Goal: Information Seeking & Learning: Learn about a topic

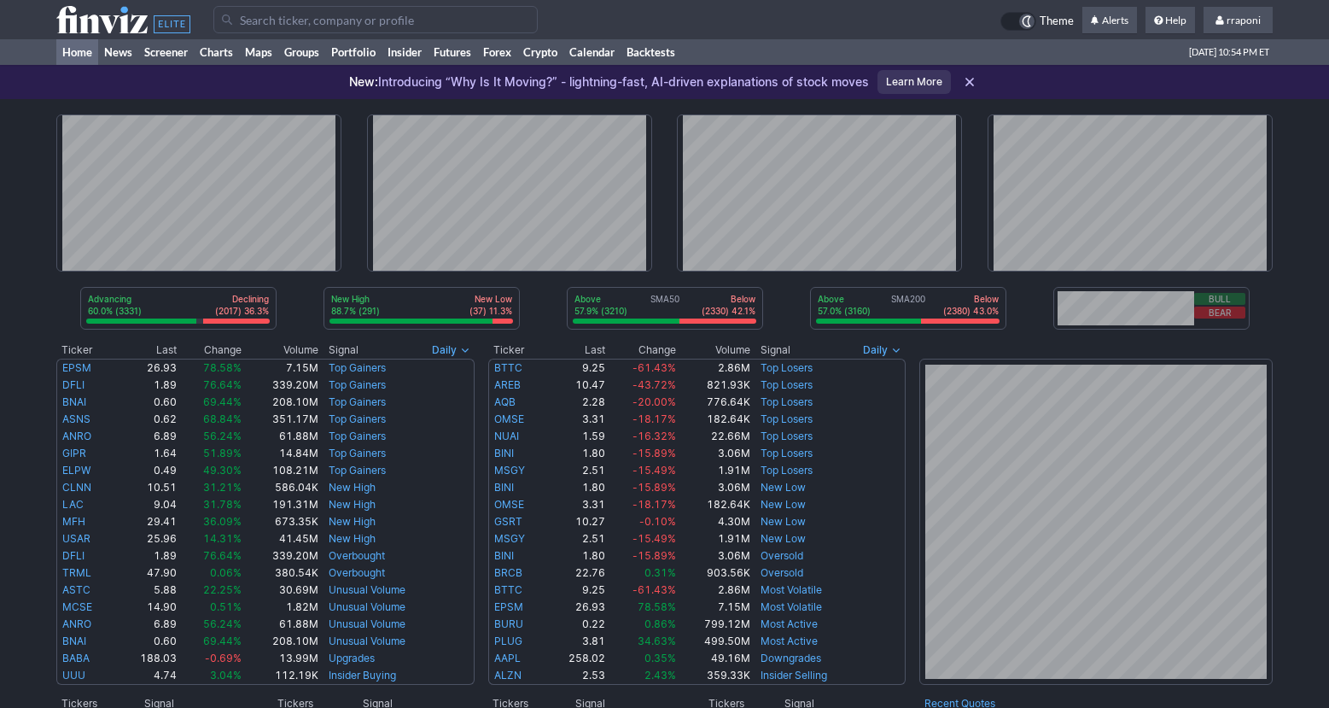
scroll to position [158, 0]
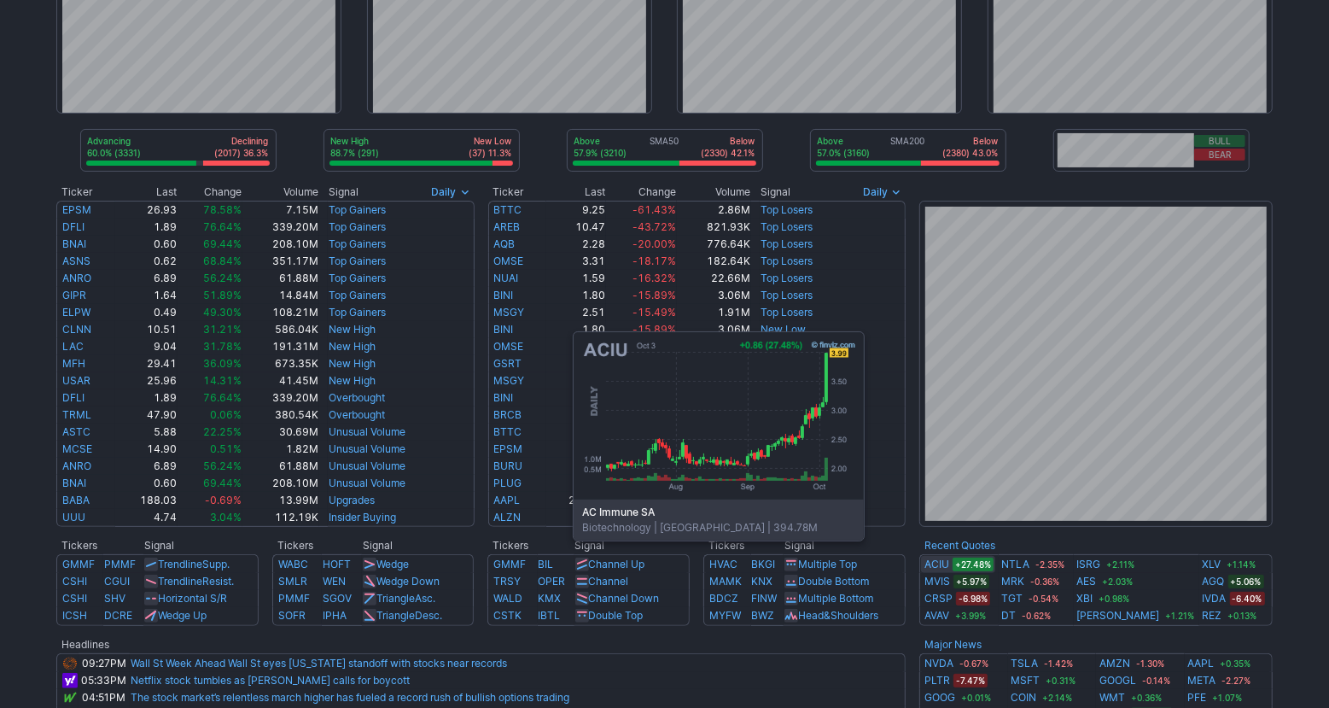
click at [939, 566] on link "ACIU" at bounding box center [937, 564] width 25 height 17
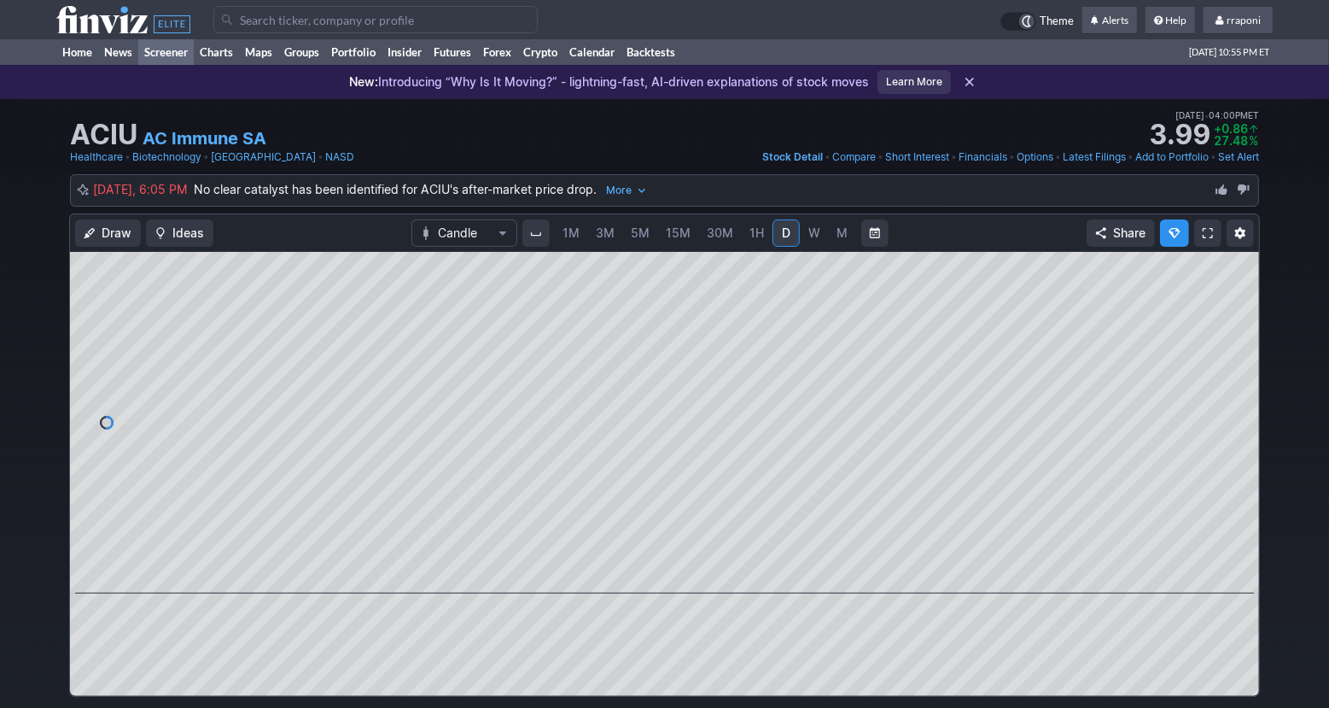
click at [190, 51] on link "Screener" at bounding box center [165, 52] width 55 height 26
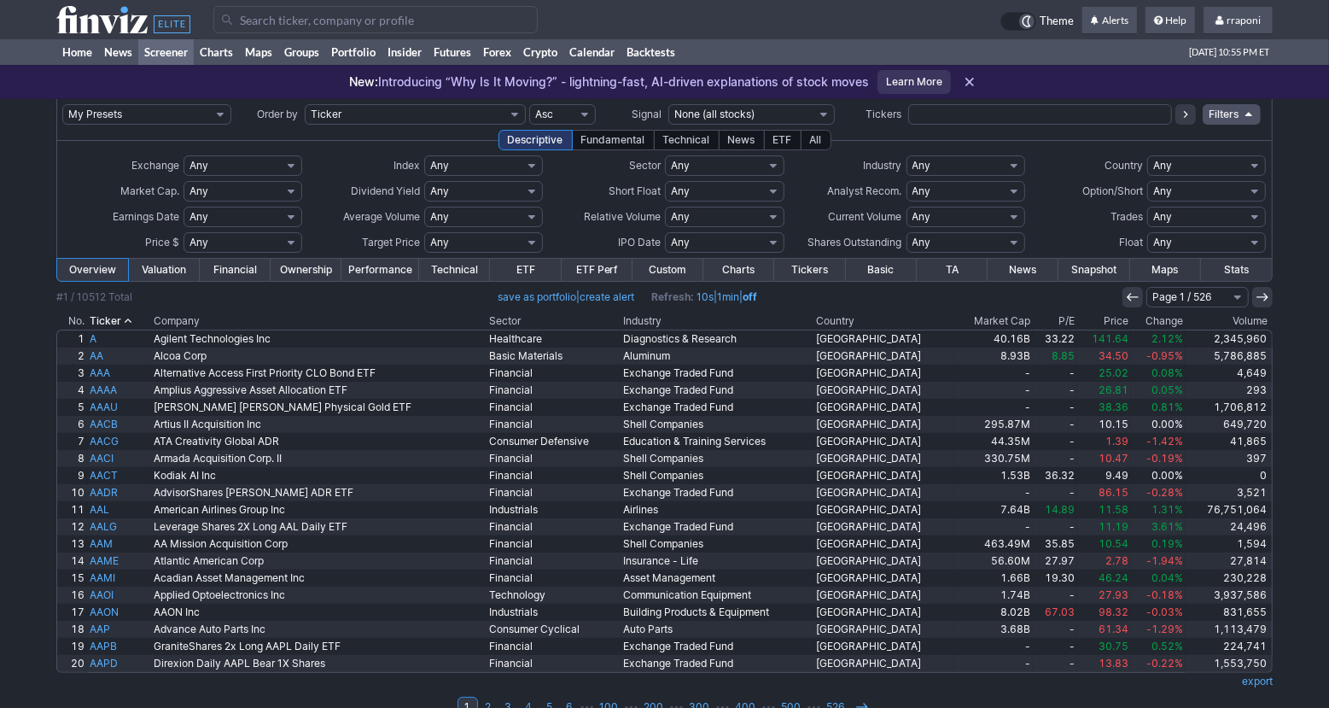
click at [918, 114] on input "text" at bounding box center [1040, 114] width 264 height 20
type input "schd"
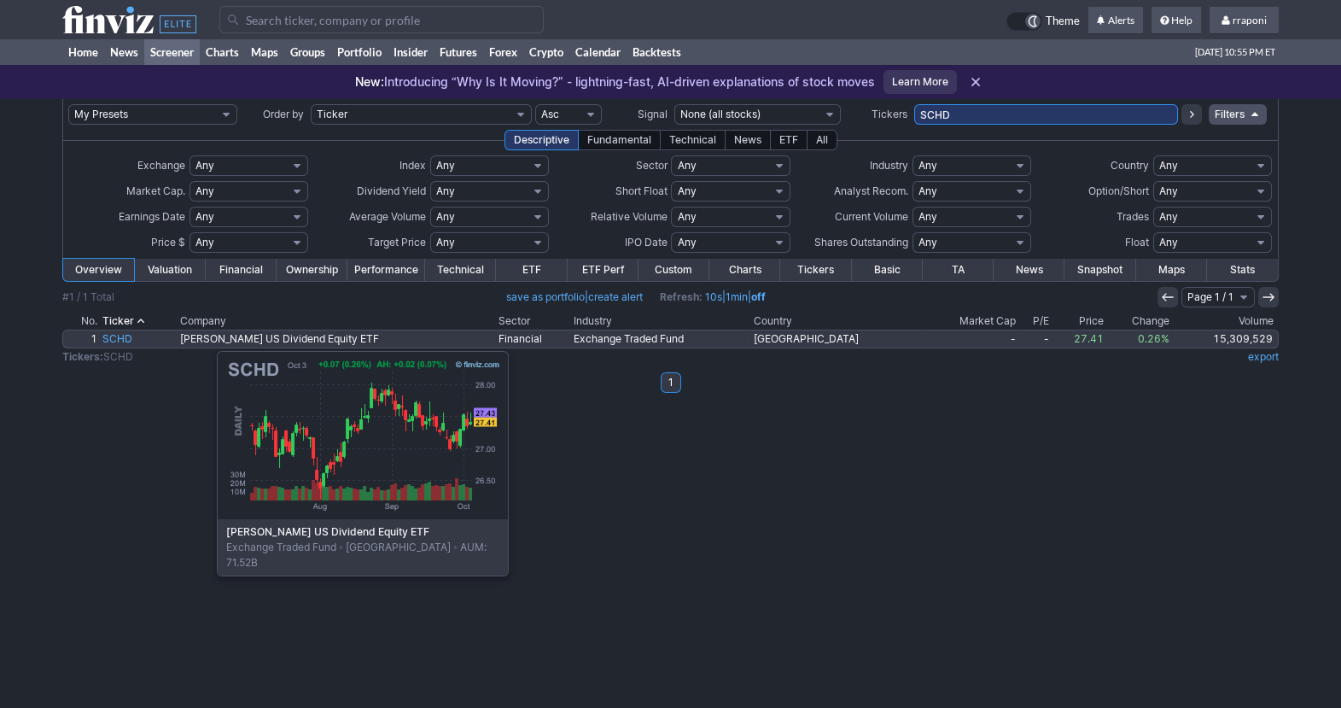
click at [131, 342] on link "SCHD" at bounding box center [139, 338] width 79 height 17
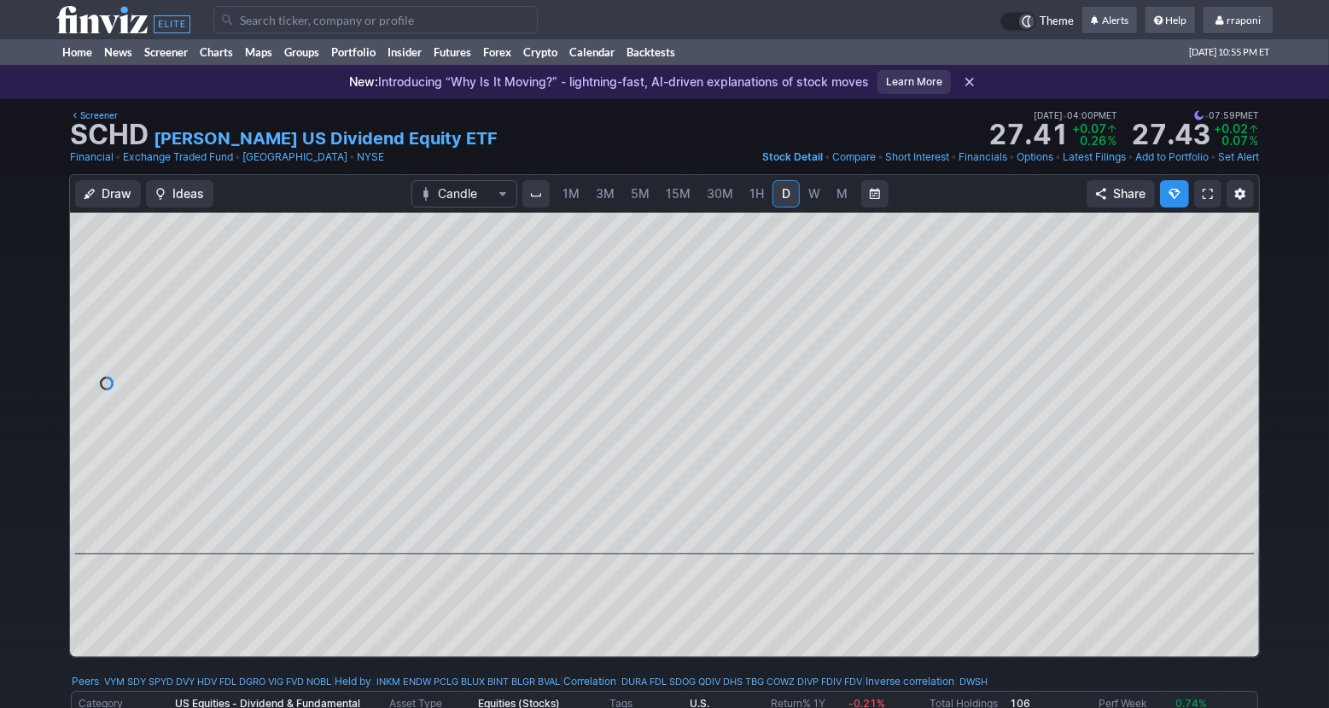
click at [830, 201] on link "M" at bounding box center [842, 193] width 27 height 27
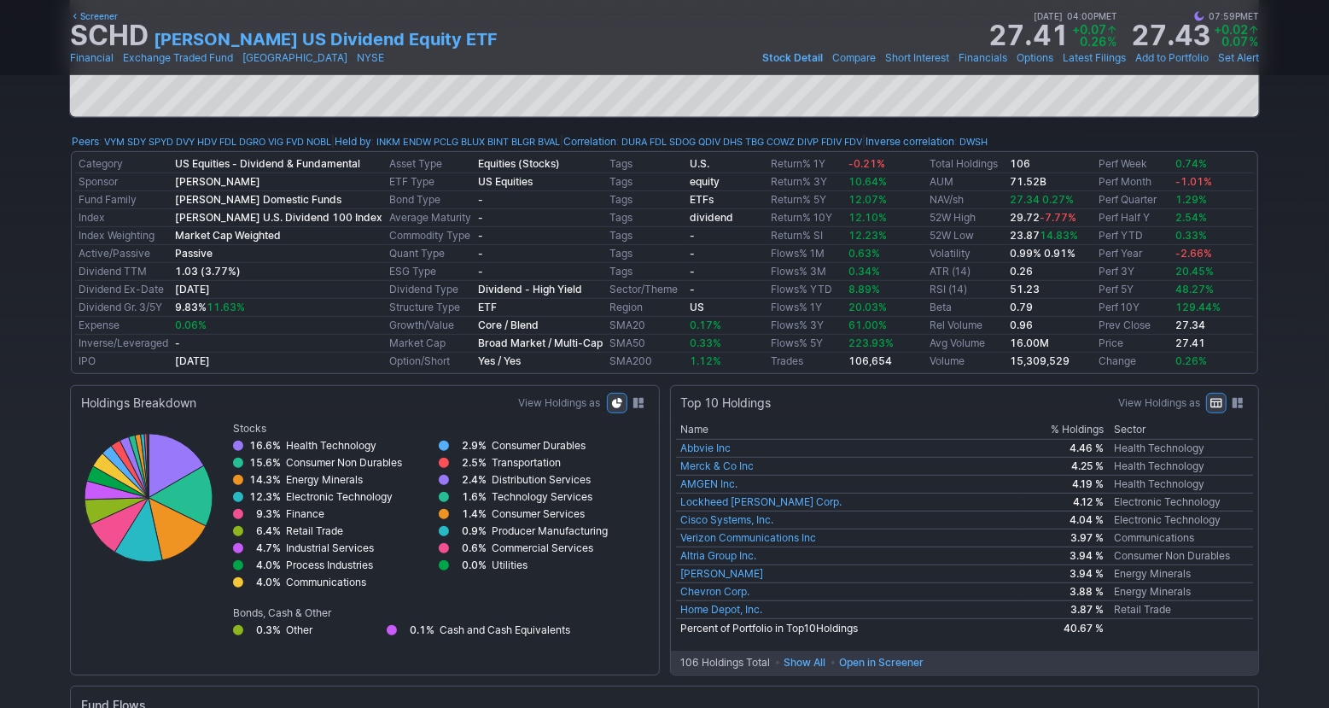
scroll to position [544, 0]
